Goal: Download file/media

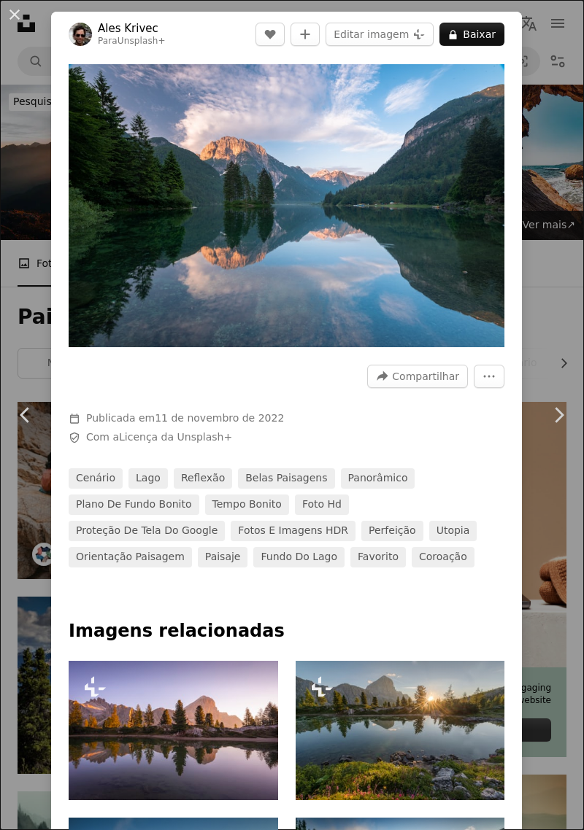
scroll to position [778, 0]
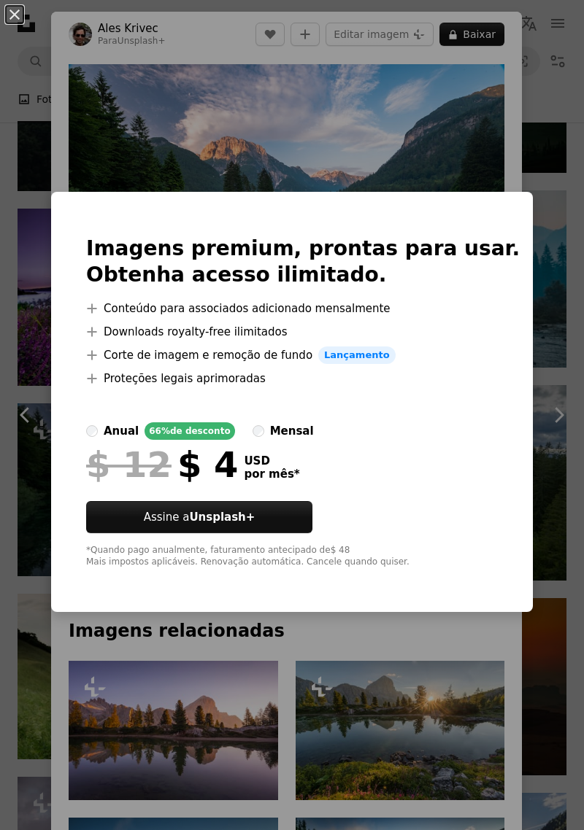
click at [515, 143] on div "An X shape Imagens premium, prontas para usar. Obtenha acesso ilimitado. A plus…" at bounding box center [292, 415] width 584 height 830
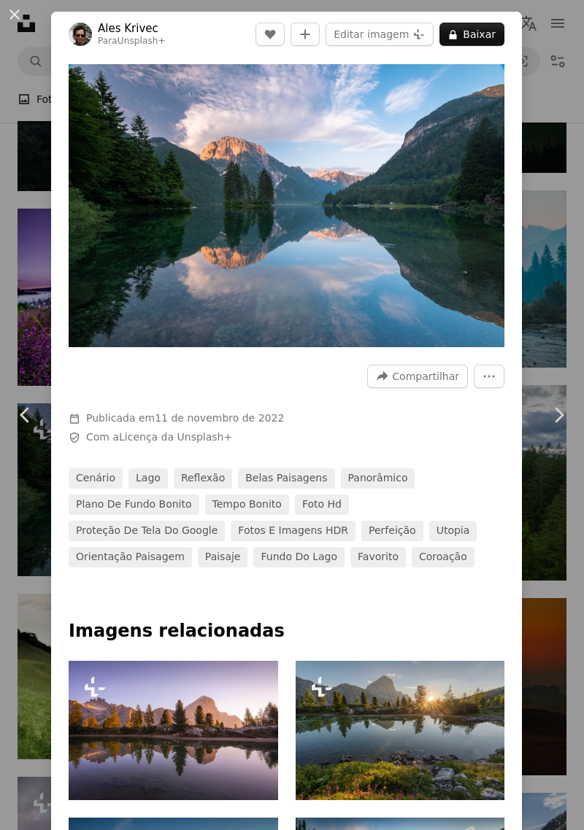
click at [556, 163] on div "An X shape Chevron left Chevron right Ales Krivec Para Unsplash+ A heart A plus…" at bounding box center [292, 415] width 584 height 830
